Goal: Task Accomplishment & Management: Manage account settings

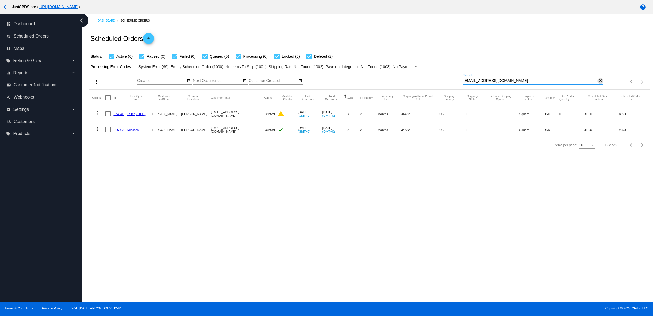
click at [599, 83] on mat-icon "close" at bounding box center [601, 81] width 4 height 4
click at [599, 86] on mat-icon "search" at bounding box center [600, 82] width 7 height 8
type input "[EMAIL_ADDRESS][DOMAIN_NAME]"
click at [125, 137] on mat-cell "1013989" at bounding box center [120, 130] width 15 height 16
click at [124, 131] on link "1013989" at bounding box center [119, 130] width 12 height 4
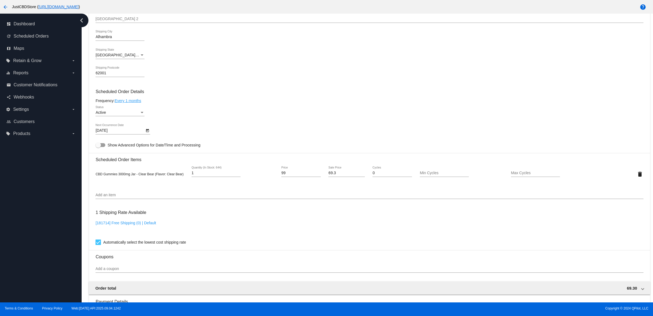
scroll to position [204, 0]
click at [135, 103] on link "Every 1 months" at bounding box center [128, 101] width 26 height 4
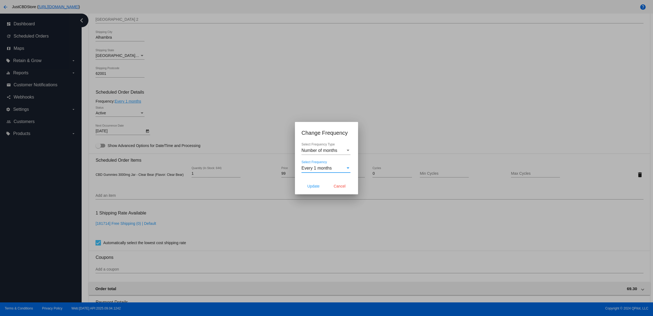
click at [332, 170] on span "Every 1 months" at bounding box center [317, 168] width 30 height 5
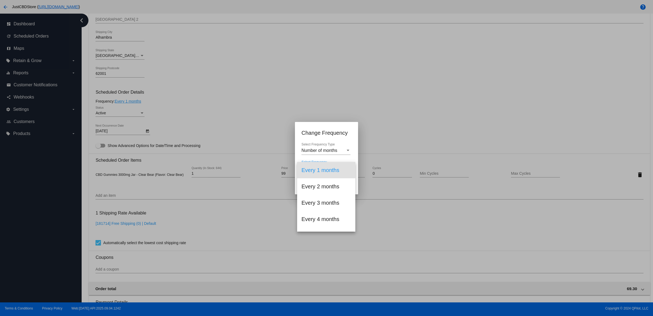
click at [342, 138] on div at bounding box center [326, 158] width 653 height 316
click at [337, 149] on span "Number of months" at bounding box center [320, 150] width 36 height 5
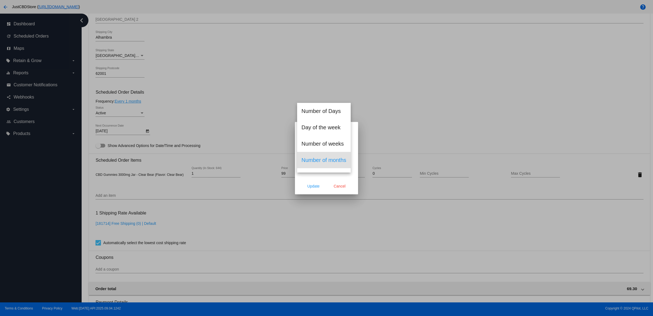
scroll to position [12, 0]
click at [335, 128] on span "Number of weeks" at bounding box center [329, 132] width 54 height 16
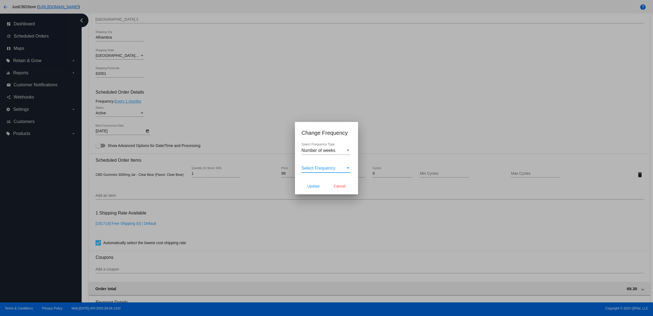
click at [330, 169] on span "Select Frequency" at bounding box center [319, 168] width 34 height 5
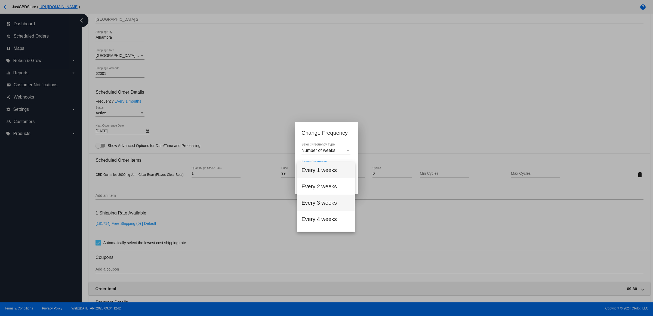
click at [330, 203] on span "Every 3 weeks" at bounding box center [326, 203] width 49 height 16
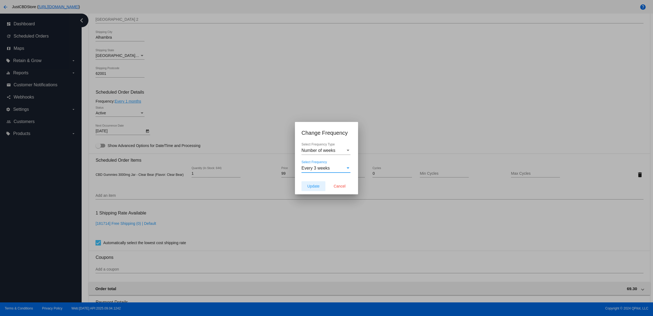
click at [311, 188] on span "Update" at bounding box center [313, 186] width 12 height 4
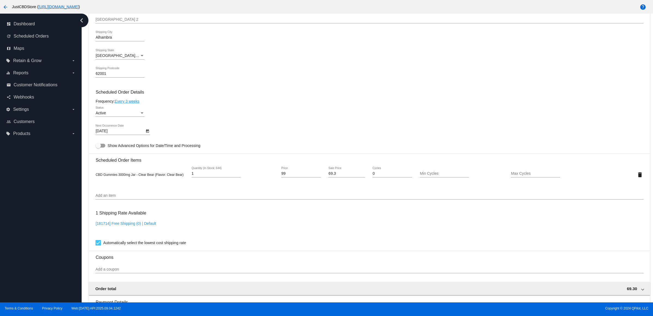
click at [149, 133] on icon "Open calendar" at bounding box center [147, 131] width 3 height 3
click at [164, 153] on button "Previous month" at bounding box center [160, 152] width 11 height 11
click at [173, 151] on button "Next month" at bounding box center [171, 152] width 11 height 11
click at [114, 209] on div "15" at bounding box center [116, 208] width 10 height 10
type input "[DATE]"
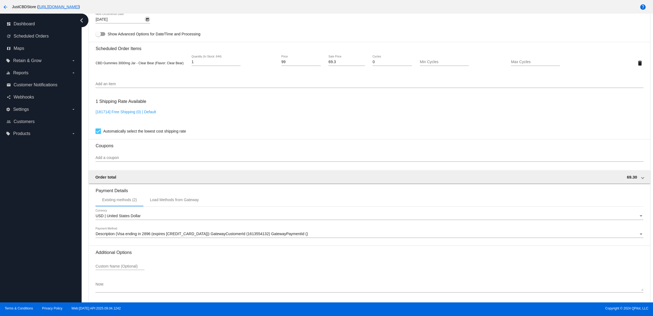
scroll to position [342, 0]
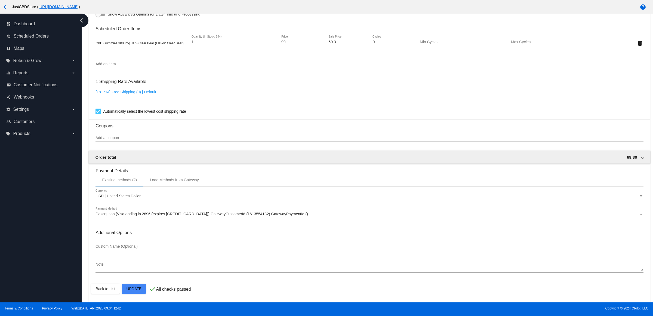
click at [139, 286] on mat-card "Customer 4342419: [PERSON_NAME] [EMAIL_ADDRESS][DOMAIN_NAME] Customer Shipping …" at bounding box center [369, 30] width 561 height 544
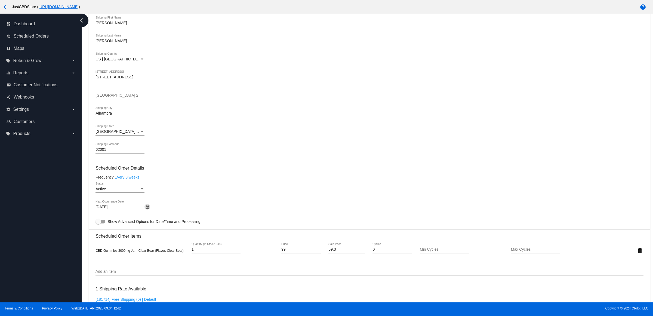
scroll to position [238, 0]
